Goal: Check status: Check status

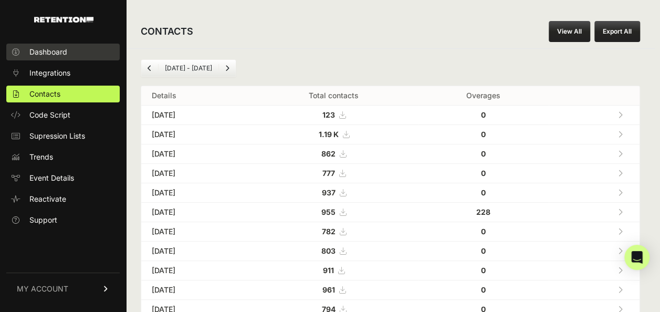
click at [90, 52] on link "Dashboard" at bounding box center [62, 52] width 113 height 17
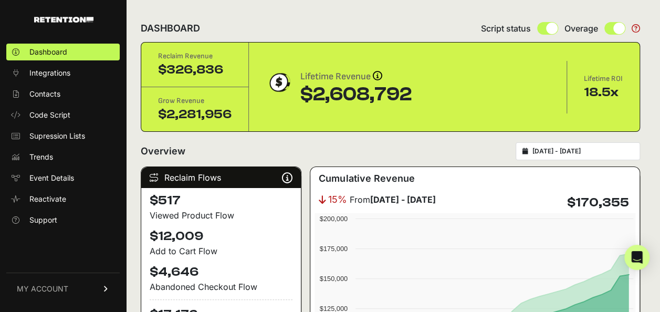
click at [552, 152] on input "[DATE] - [DATE]" at bounding box center [582, 151] width 101 height 8
type input "[DATE]"
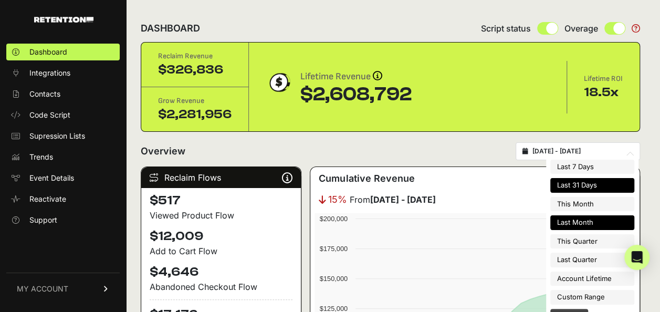
type input "[DATE]"
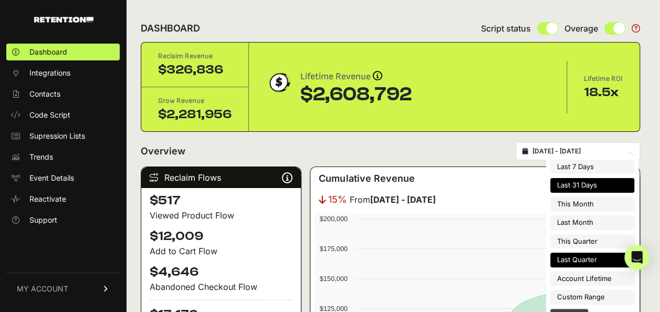
type input "[DATE]"
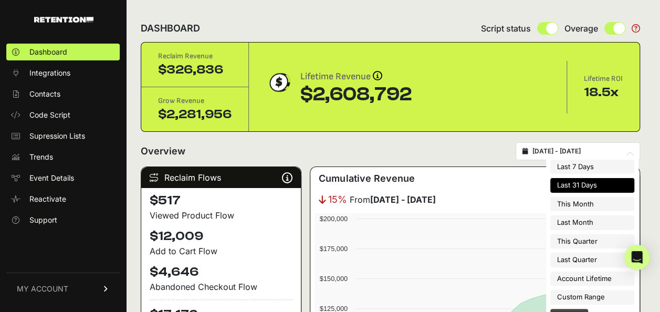
type input "[DATE]"
click at [588, 287] on ul "Last 7 Days Last 31 Days This Month Last Month This Quarter Last Quarter Accoun…" at bounding box center [592, 232] width 84 height 145
click at [587, 295] on li "Custom Range" at bounding box center [592, 297] width 84 height 15
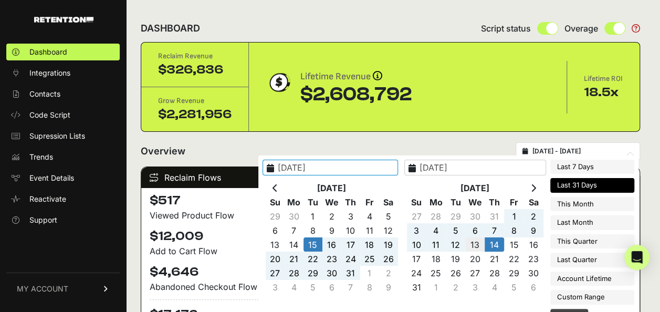
type input "[DATE]"
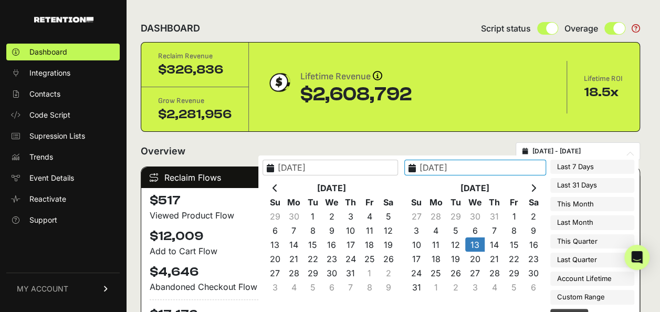
type input "[DATE]"
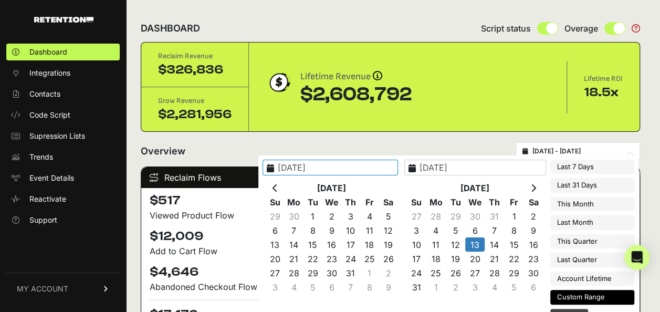
type input "[DATE]"
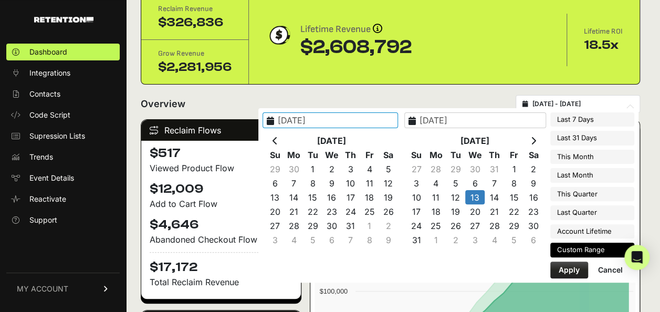
scroll to position [105, 0]
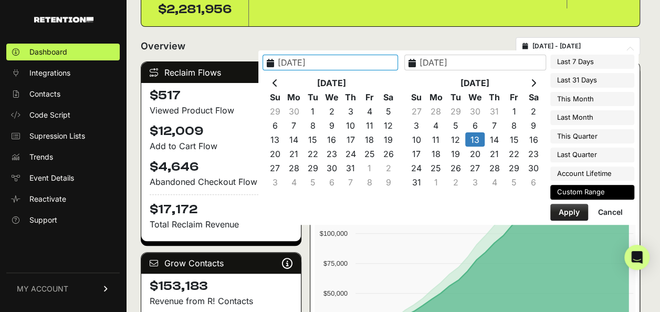
click at [572, 209] on button "Apply" at bounding box center [569, 212] width 38 height 17
type input "[DATE] - [DATE]"
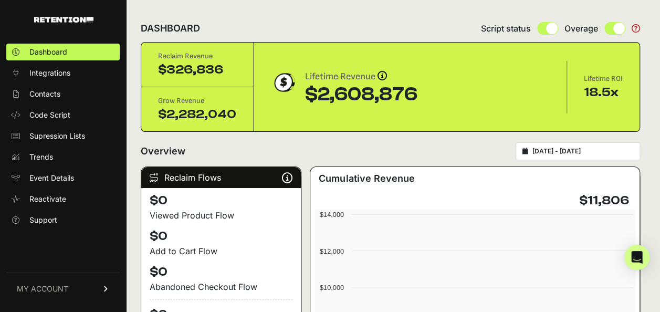
click at [576, 150] on input "[DATE] - [DATE]" at bounding box center [582, 151] width 101 height 8
type input "[DATE]"
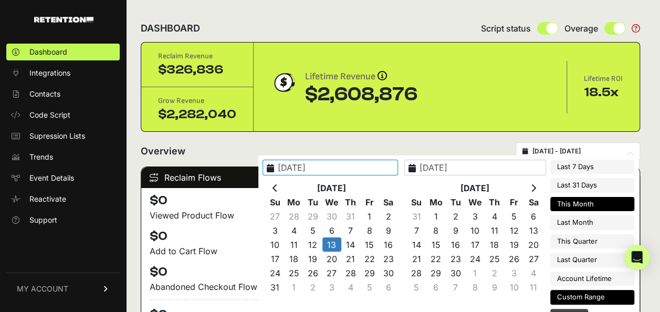
type input "[DATE]"
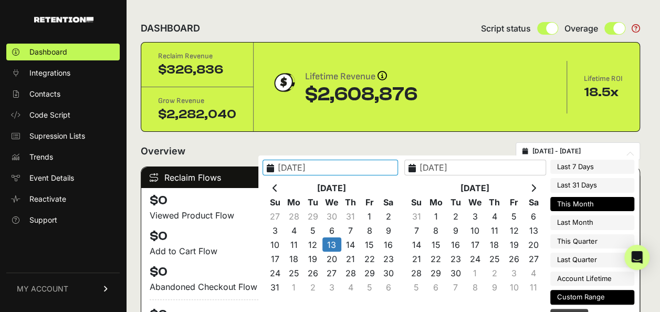
type input "[DATE]"
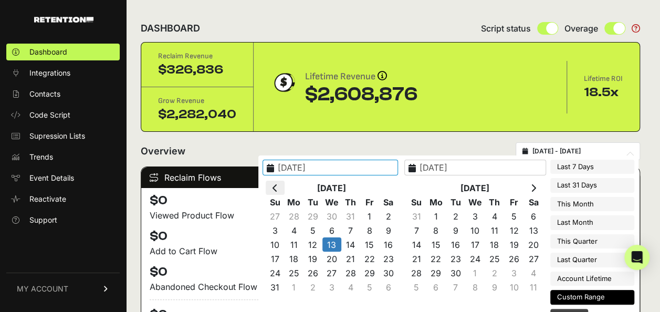
click at [284, 190] on th at bounding box center [275, 188] width 19 height 14
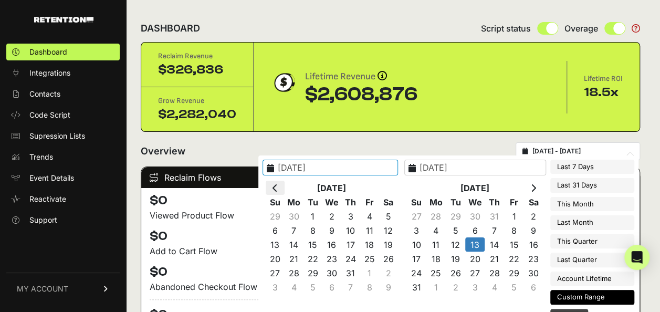
click at [278, 188] on icon at bounding box center [274, 188] width 5 height 8
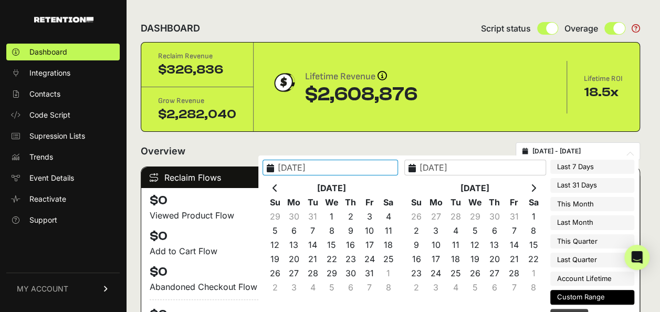
click at [278, 188] on icon at bounding box center [274, 188] width 5 height 8
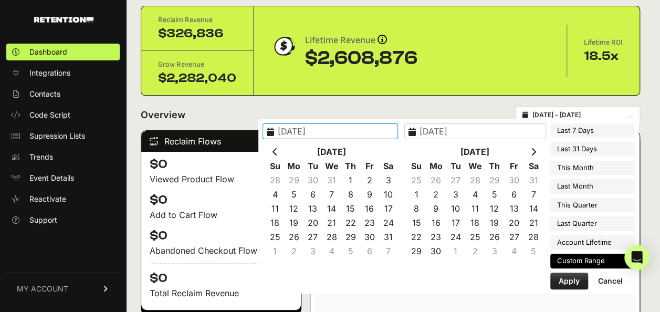
scroll to position [52, 0]
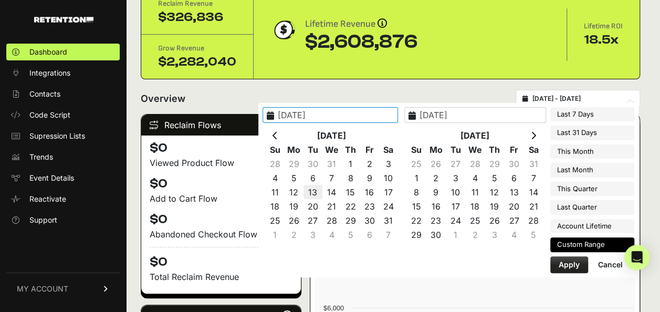
type input "2024-08-13"
click at [567, 263] on button "Apply" at bounding box center [569, 264] width 38 height 17
type input "2024-08-13 - 2024-08-13"
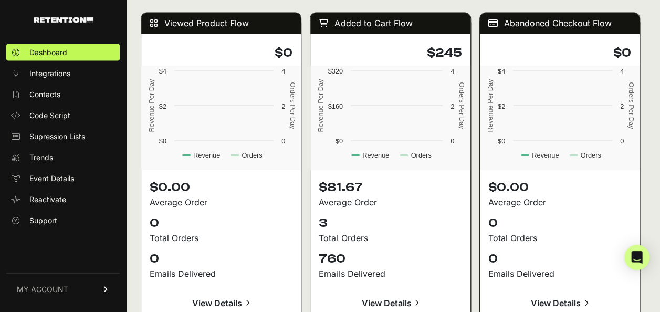
scroll to position [1259, 0]
